Goal: Task Accomplishment & Management: Manage account settings

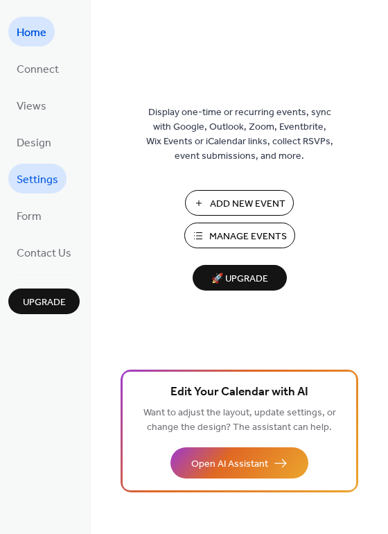
click at [33, 181] on span "Settings" at bounding box center [38, 179] width 42 height 21
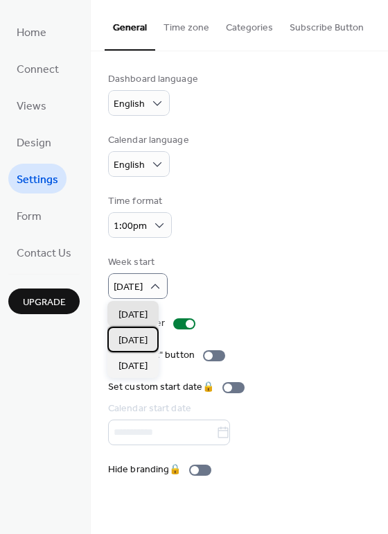
click at [133, 339] on span "Monday" at bounding box center [133, 341] width 29 height 15
click at [144, 313] on span "Sunday" at bounding box center [133, 315] width 29 height 15
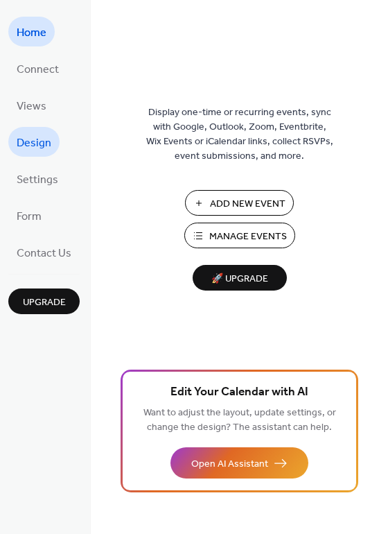
click at [40, 139] on span "Design" at bounding box center [34, 142] width 35 height 21
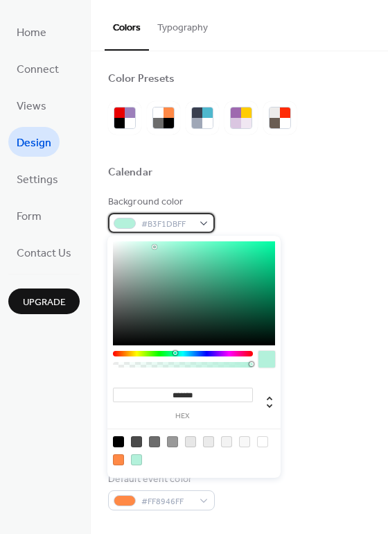
click at [202, 221] on div "#B3F1DBFF" at bounding box center [161, 223] width 107 height 20
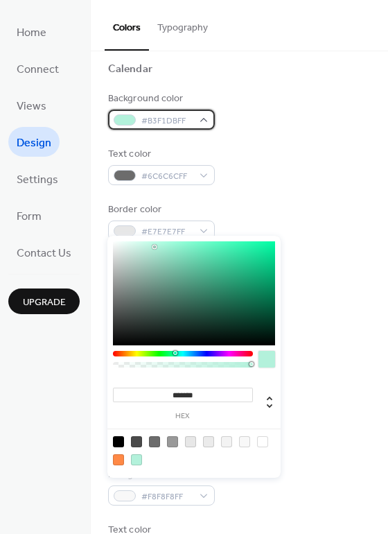
scroll to position [207, 0]
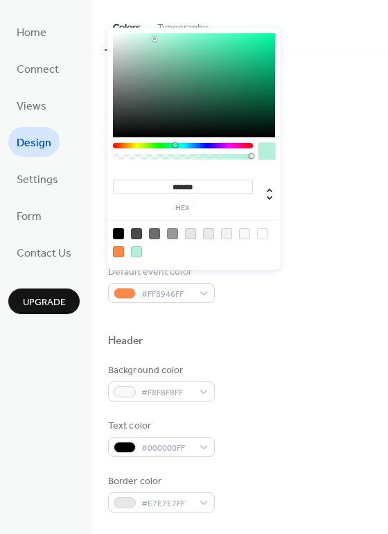
click at [264, 233] on div at bounding box center [262, 233] width 11 height 11
type input "*******"
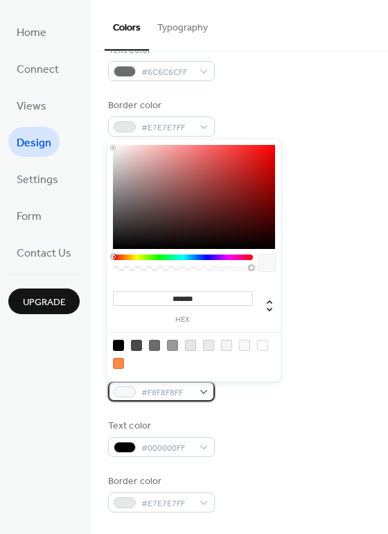
click at [200, 388] on div "#F8F8F8FF" at bounding box center [161, 391] width 107 height 20
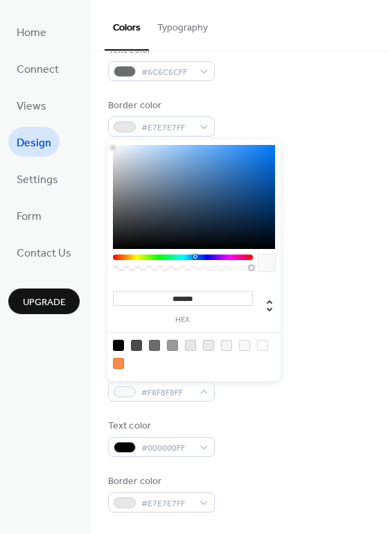
click at [195, 257] on div at bounding box center [183, 257] width 140 height 6
type input "*******"
click at [246, 164] on div at bounding box center [194, 197] width 162 height 104
click at [322, 191] on div "Inner border color #EBEBEBFF" at bounding box center [239, 173] width 263 height 38
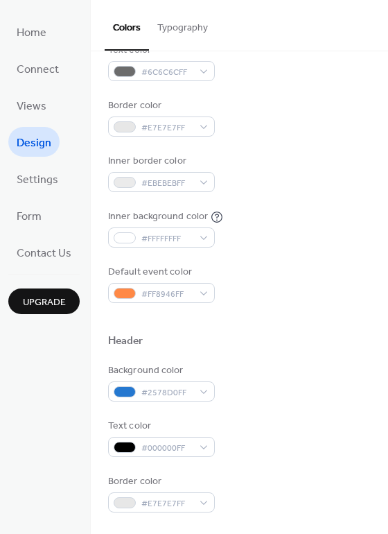
scroll to position [311, 0]
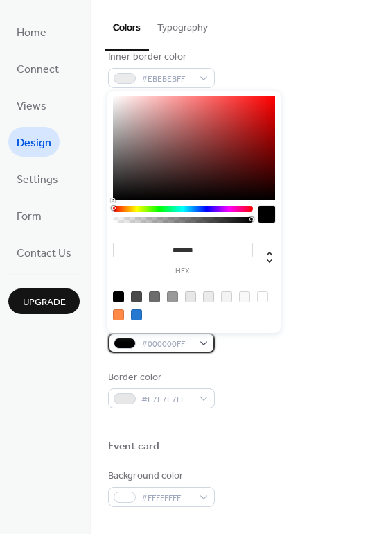
click at [205, 341] on div "#000000FF" at bounding box center [161, 343] width 107 height 20
click at [262, 295] on div at bounding box center [262, 296] width 11 height 11
type input "*******"
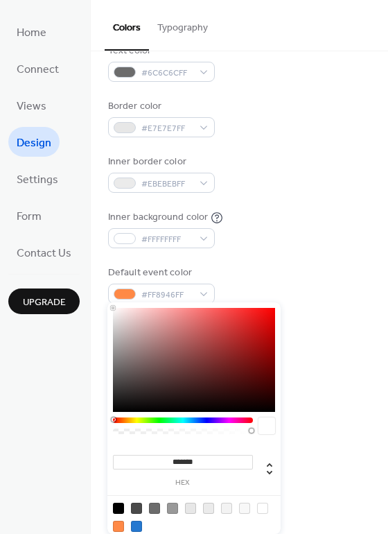
scroll to position [207, 0]
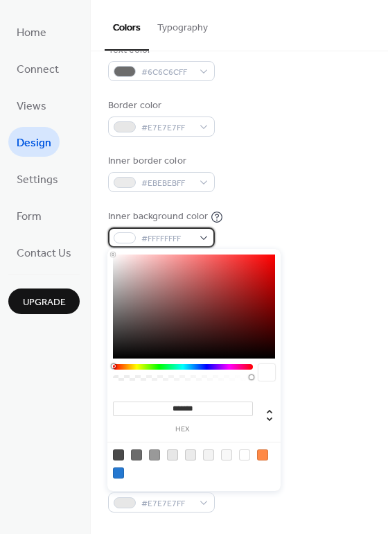
click at [202, 235] on div "#FFFFFFFF" at bounding box center [161, 237] width 107 height 20
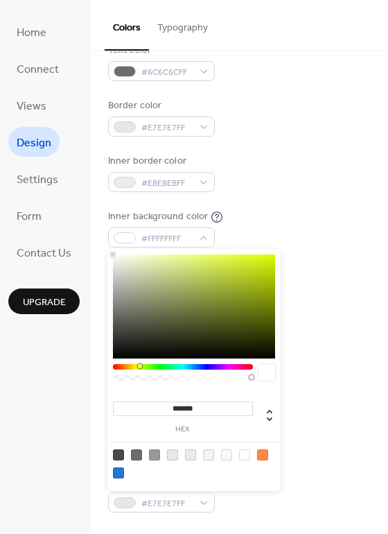
click at [139, 366] on div at bounding box center [183, 367] width 140 height 6
click at [135, 367] on div at bounding box center [183, 367] width 140 height 6
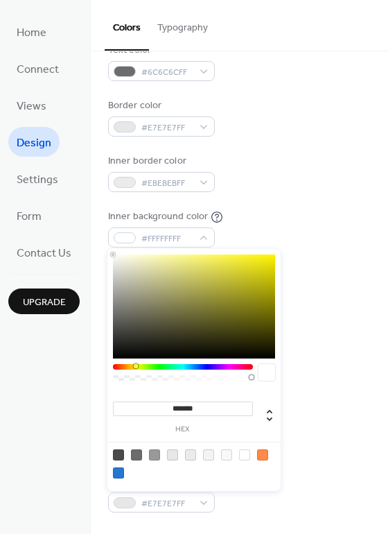
click at [152, 262] on div at bounding box center [194, 306] width 162 height 104
click at [141, 259] on div at bounding box center [194, 306] width 162 height 104
click at [134, 259] on div at bounding box center [194, 306] width 162 height 104
click at [128, 259] on div at bounding box center [194, 306] width 162 height 104
type input "*******"
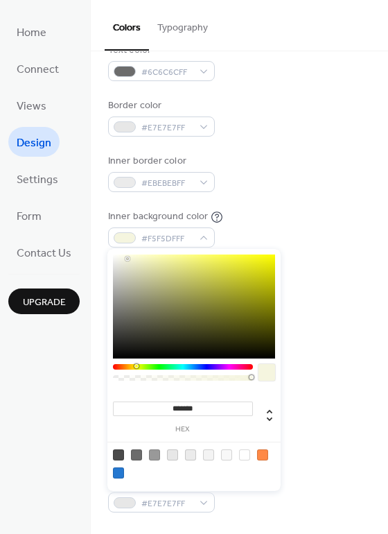
click at [132, 257] on div at bounding box center [194, 306] width 162 height 104
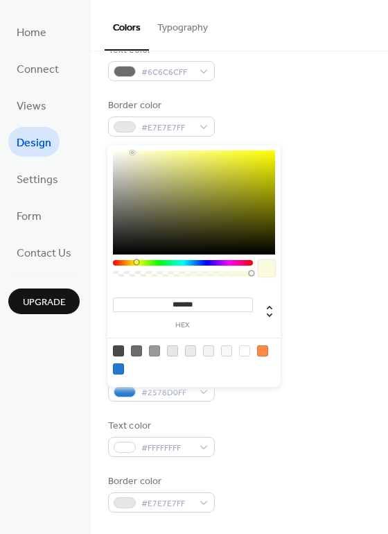
click at [311, 303] on div at bounding box center [239, 318] width 263 height 31
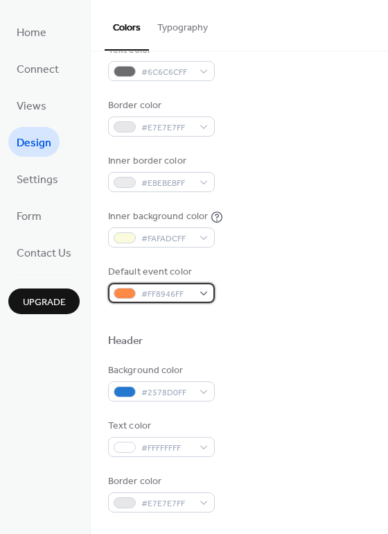
click at [201, 291] on div "#FF8946FF" at bounding box center [161, 293] width 107 height 20
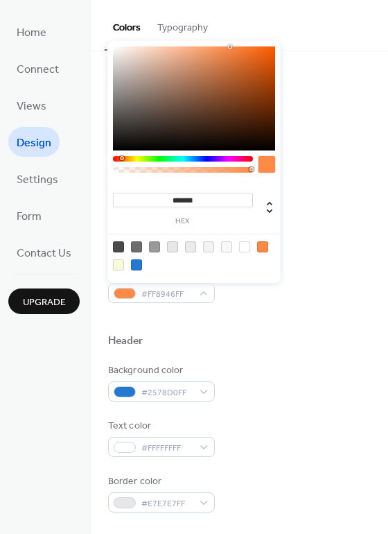
click at [135, 264] on div at bounding box center [136, 264] width 11 height 11
type input "*******"
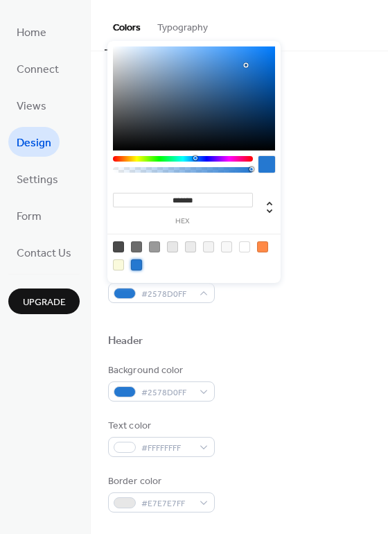
click at [239, 315] on div at bounding box center [239, 318] width 263 height 31
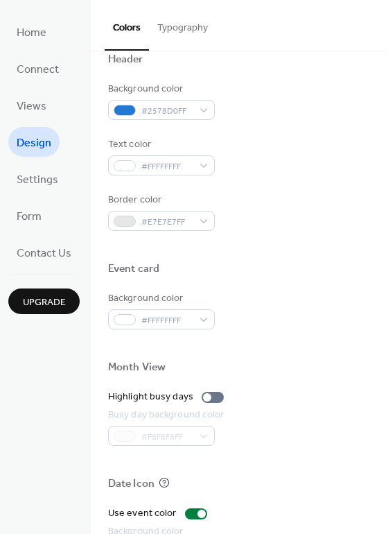
scroll to position [593, 0]
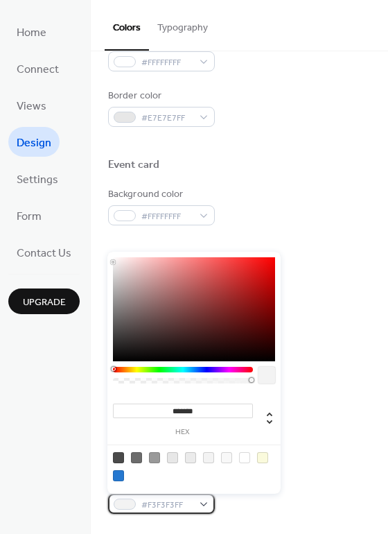
click at [162, 504] on span "#F3F3F3FF" at bounding box center [166, 505] width 51 height 15
click at [116, 455] on div at bounding box center [118, 457] width 11 height 11
type input "*******"
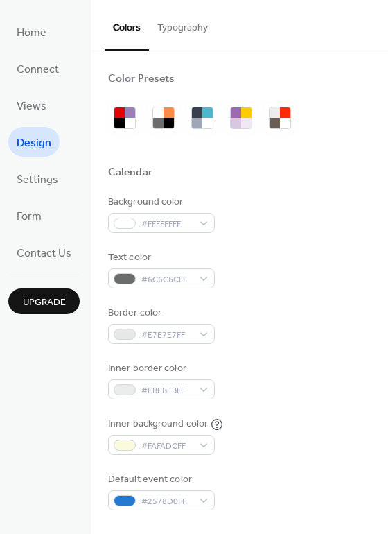
scroll to position [103, 0]
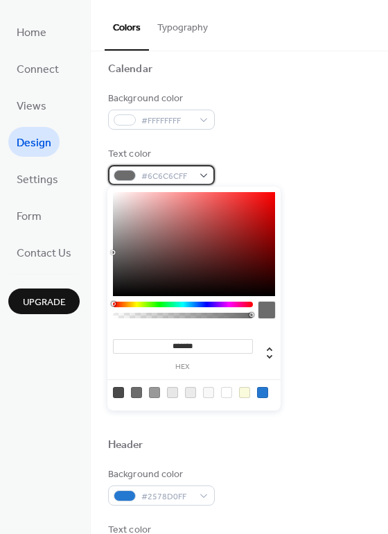
click at [204, 173] on div "#6C6C6CFF" at bounding box center [161, 175] width 107 height 20
click at [119, 392] on div at bounding box center [118, 392] width 11 height 11
type input "*******"
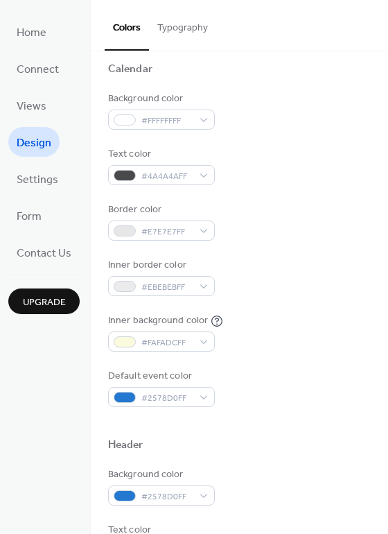
click at [352, 375] on div "Default event color #2578D0FF" at bounding box center [239, 388] width 263 height 38
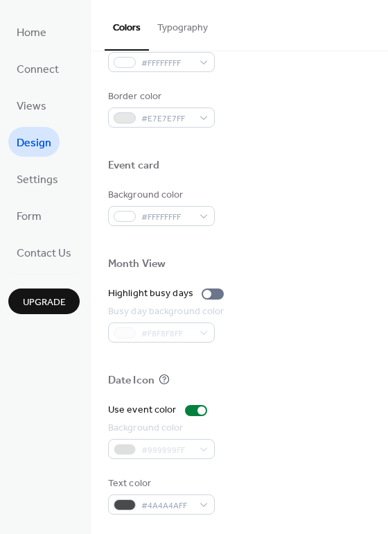
scroll to position [593, 0]
click at [214, 292] on div at bounding box center [213, 293] width 22 height 11
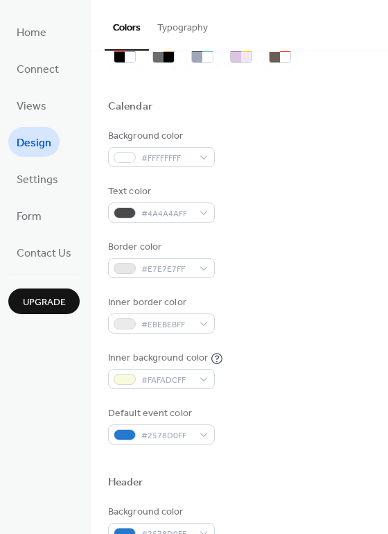
scroll to position [0, 0]
